Goal: Find specific page/section: Find specific page/section

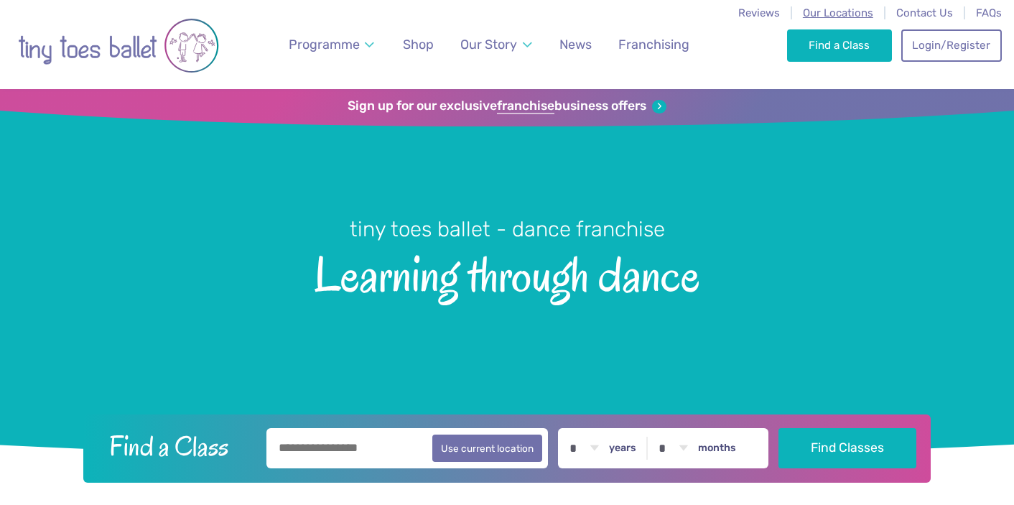
click at [841, 16] on span "Our Locations" at bounding box center [838, 12] width 70 height 13
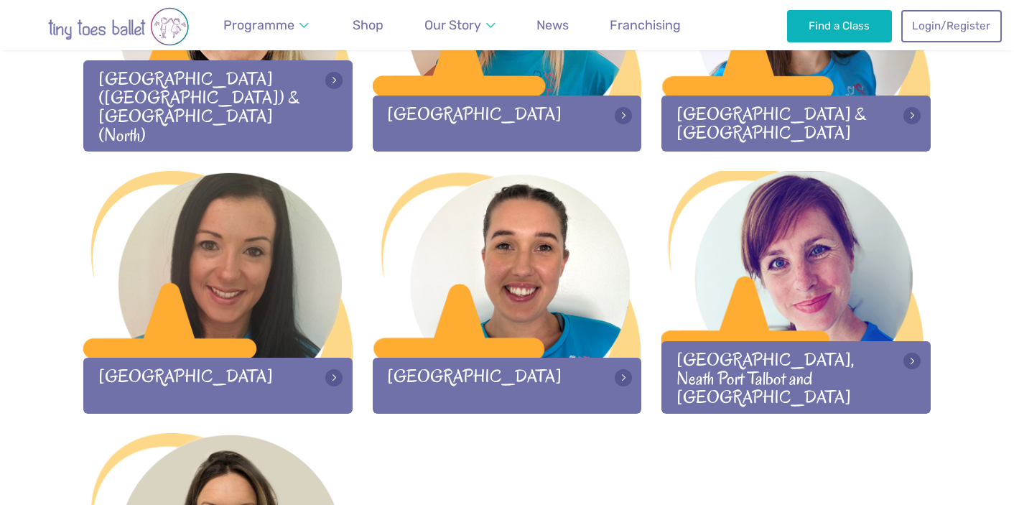
scroll to position [1949, 0]
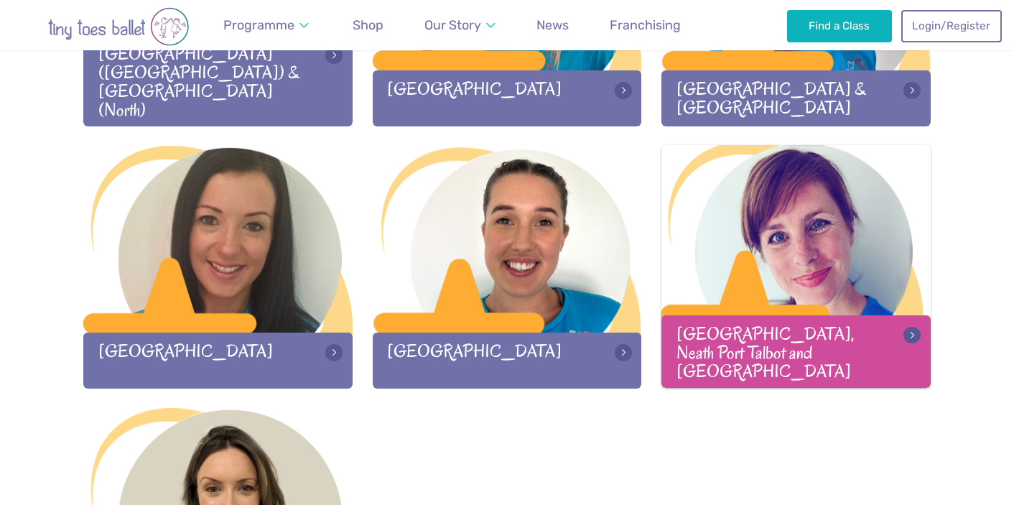
click at [760, 345] on div "Swansea, Neath Port Talbot and Llanelli" at bounding box center [795, 351] width 269 height 72
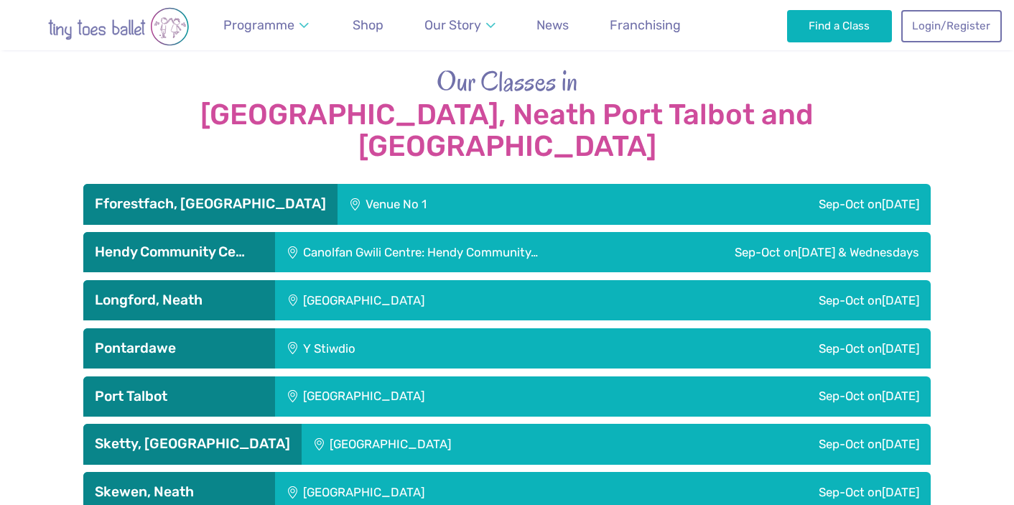
scroll to position [2350, 0]
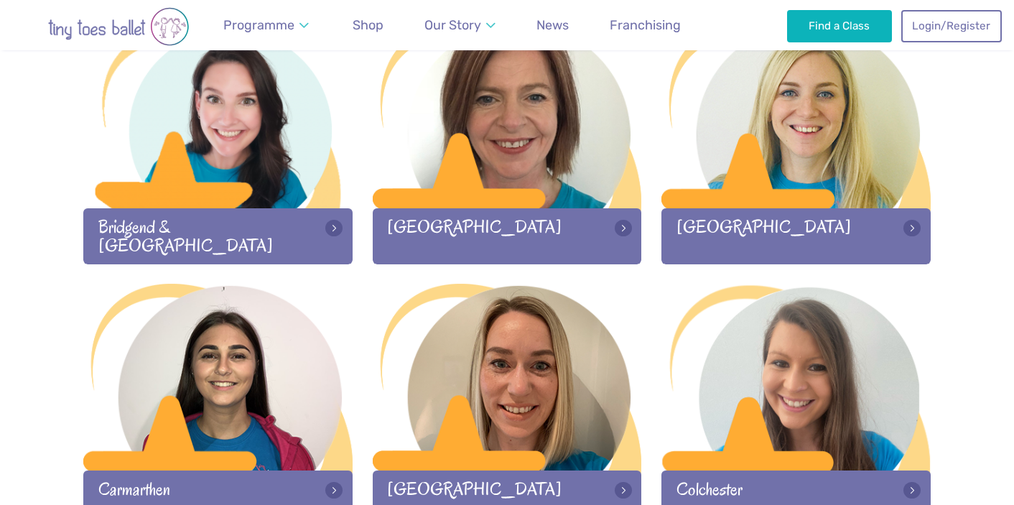
scroll to position [508, 0]
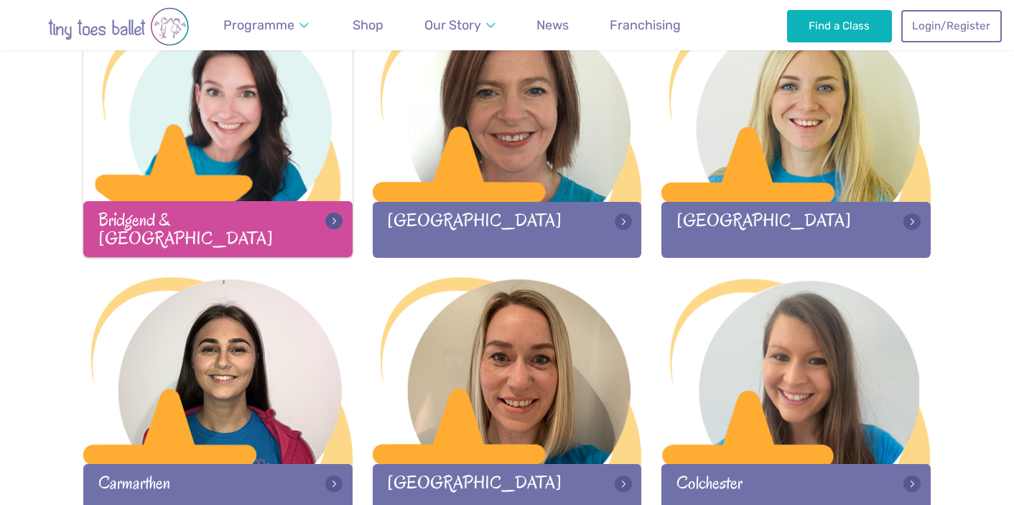
click at [238, 162] on div at bounding box center [217, 109] width 269 height 190
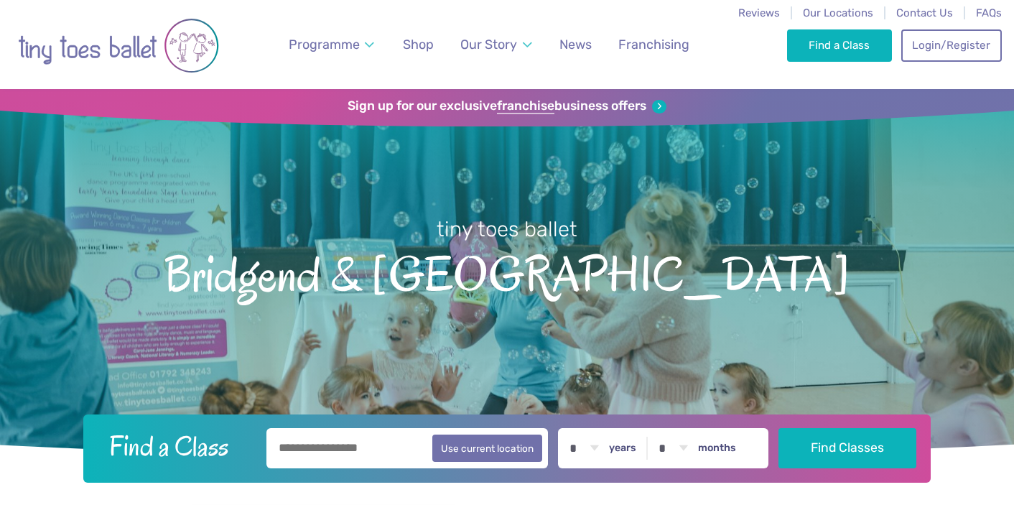
click at [121, 60] on img "Go to home page" at bounding box center [118, 45] width 201 height 73
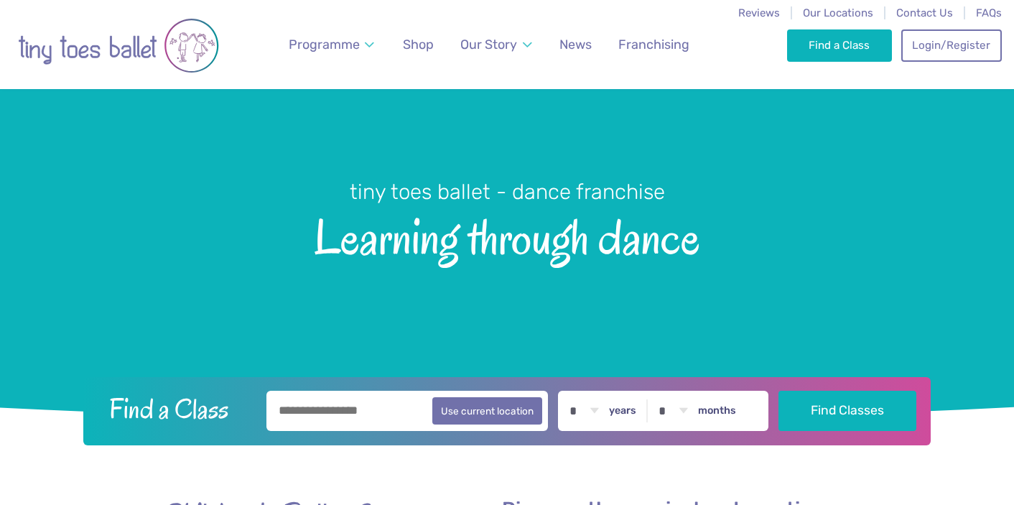
scroll to position [58, 0]
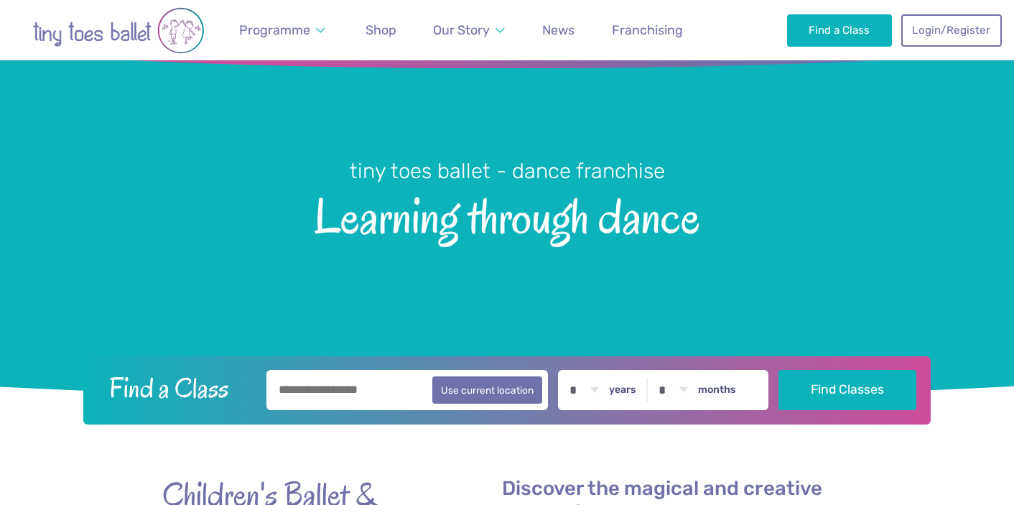
click at [330, 387] on input "text" at bounding box center [406, 390] width 281 height 40
type input "*********"
click at [778, 370] on button "Find Classes" at bounding box center [847, 390] width 139 height 40
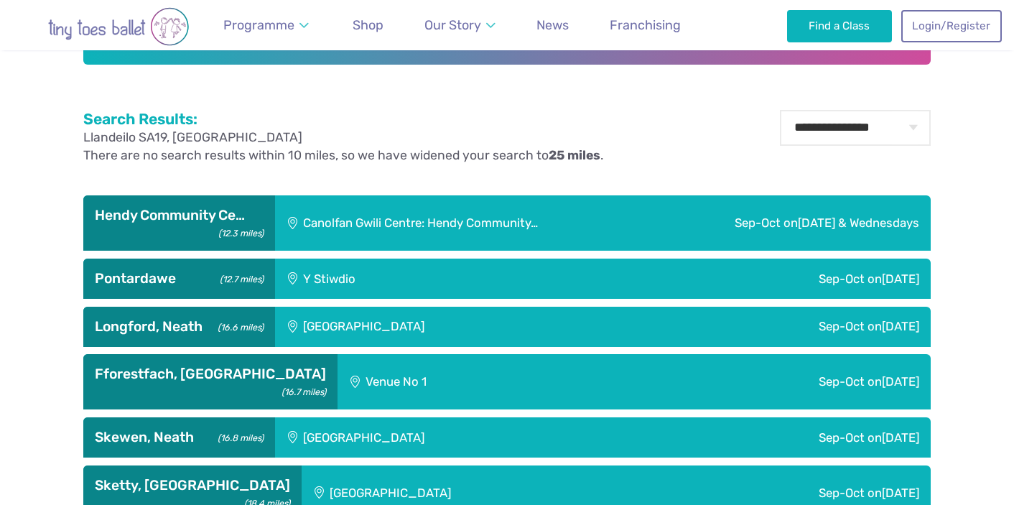
scroll to position [429, 0]
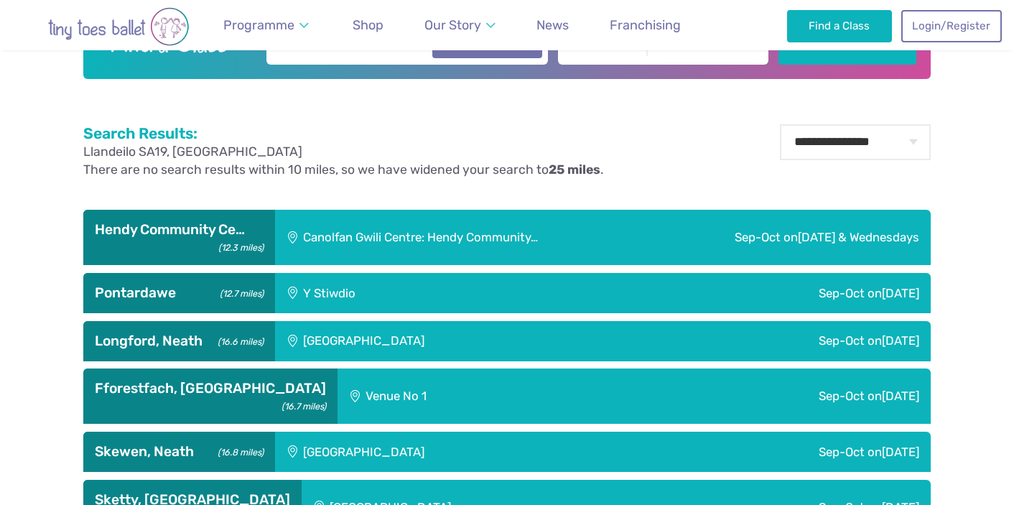
click at [116, 26] on img "Go to home page" at bounding box center [118, 26] width 201 height 39
